Goal: Information Seeking & Learning: Learn about a topic

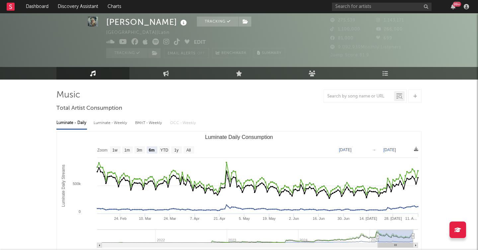
select select "6m"
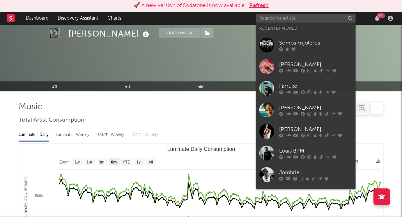
select select "6m"
select select "1w"
click at [260, 4] on button "Refresh" at bounding box center [258, 6] width 19 height 8
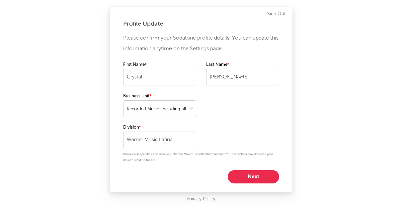
select select "recorded_music"
click at [260, 177] on button "Next" at bounding box center [253, 176] width 51 height 13
select select "marketing"
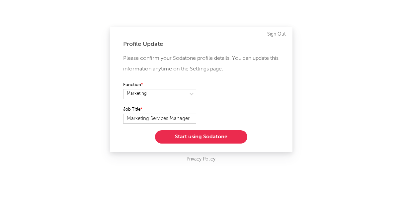
click at [213, 138] on button "Start using Sodatone" at bounding box center [201, 136] width 92 height 13
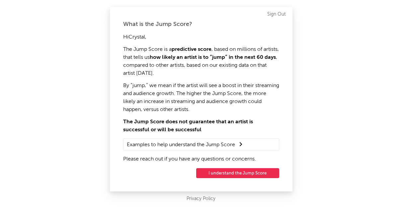
click at [250, 172] on button "I understand the Jump Score" at bounding box center [237, 173] width 83 height 10
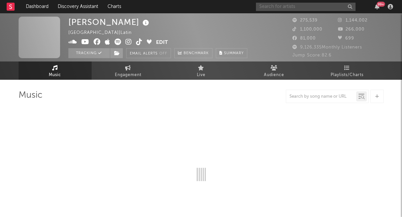
click at [296, 4] on input "text" at bounding box center [306, 7] width 100 height 8
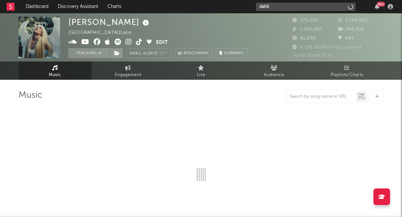
type input "dahili"
select select "6m"
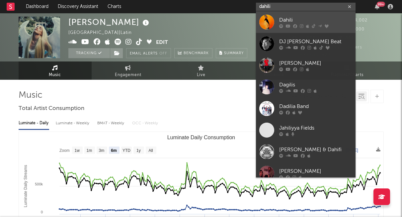
type input "dahili"
click at [263, 23] on div at bounding box center [266, 22] width 15 height 15
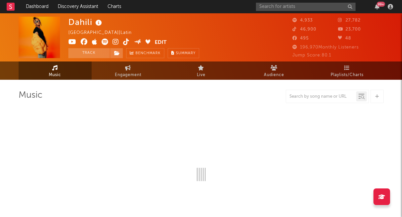
select select "6m"
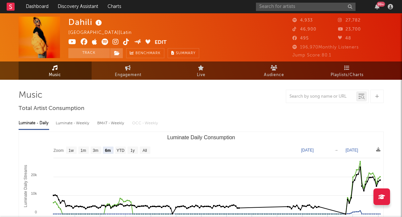
click at [326, 54] on span "Jump Score: 80.1" at bounding box center [311, 55] width 39 height 4
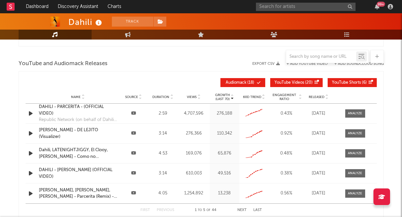
scroll to position [747, 0]
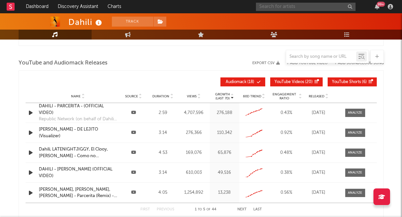
click at [281, 8] on input "text" at bounding box center [306, 7] width 100 height 8
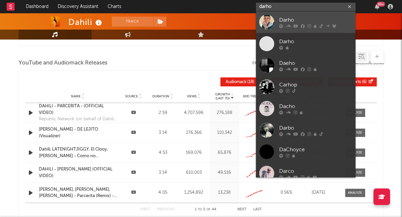
type input "darho"
click at [268, 21] on div at bounding box center [266, 22] width 15 height 15
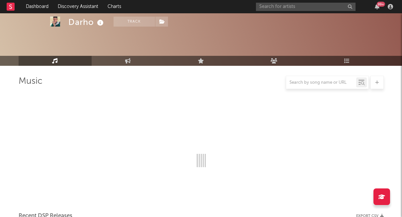
scroll to position [720, 0]
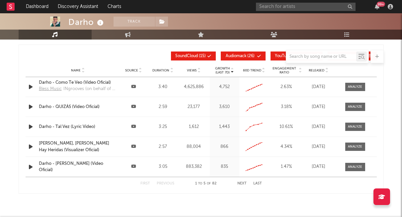
select select "6m"
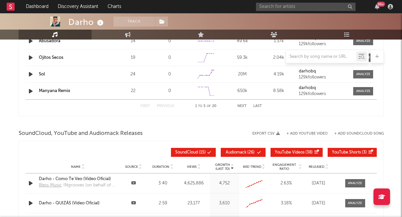
scroll to position [681, 0]
